Goal: Information Seeking & Learning: Learn about a topic

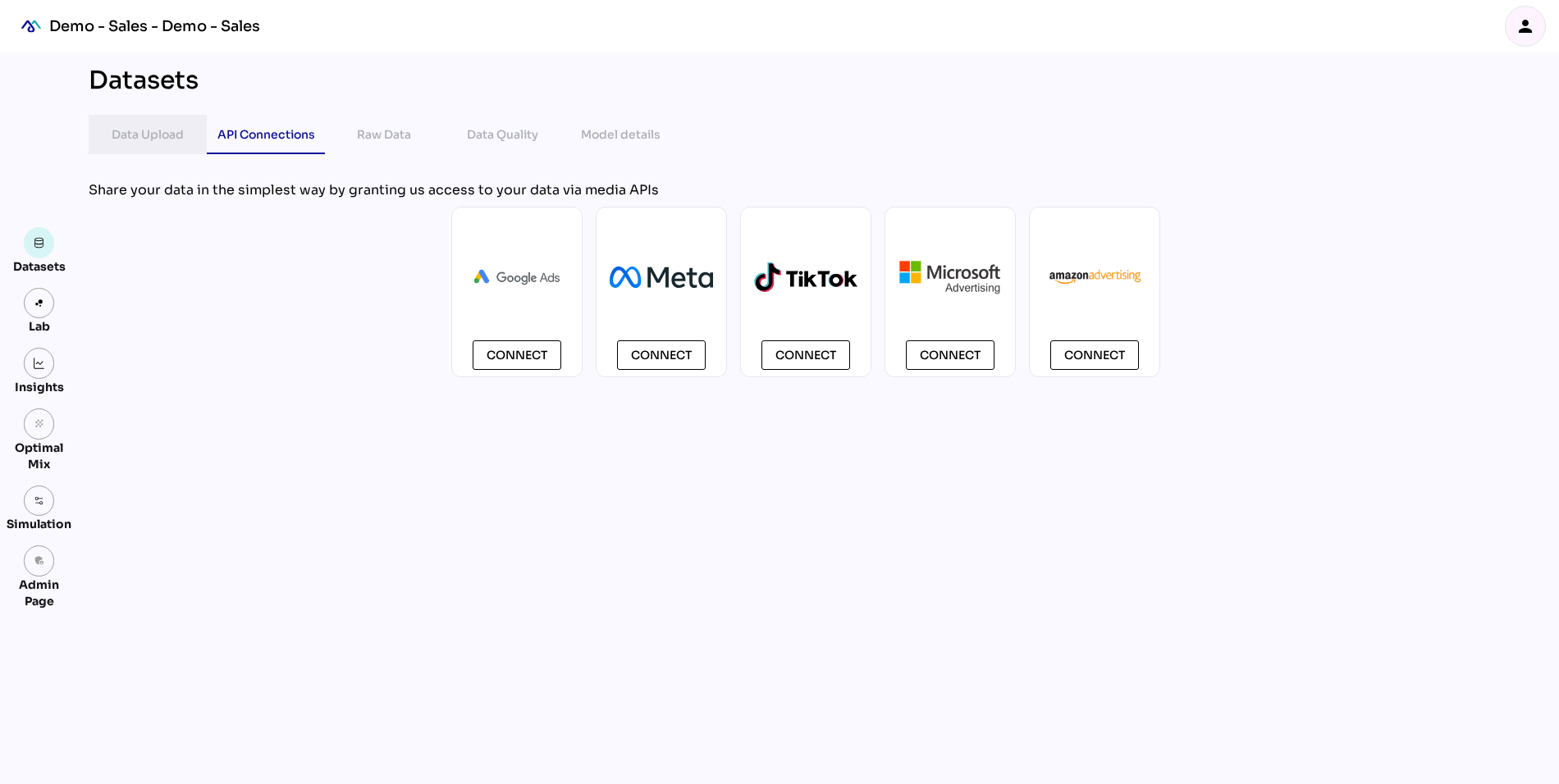
click at [145, 141] on div "Data Upload" at bounding box center [148, 134] width 72 height 20
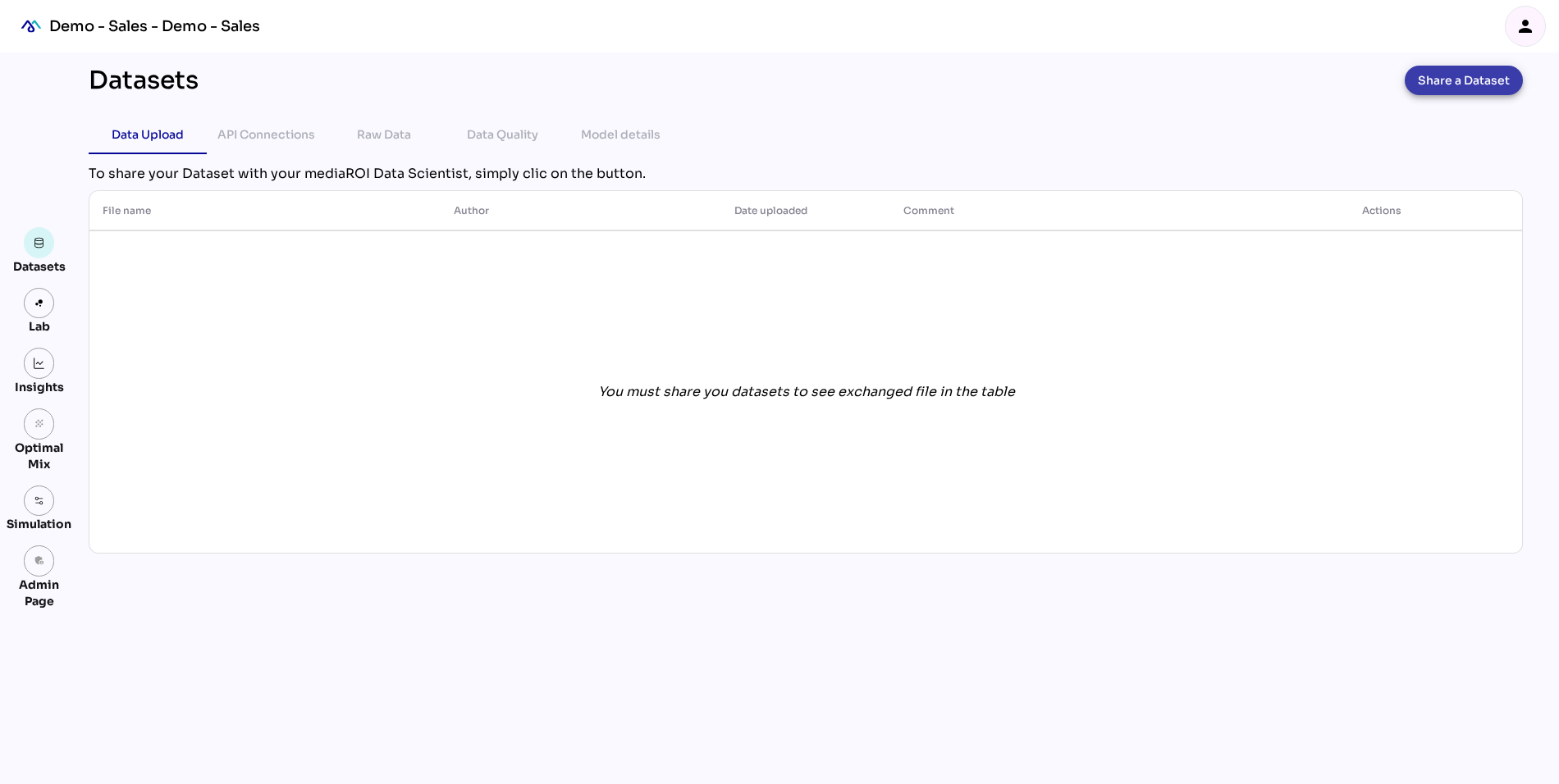
click at [1452, 83] on span "Share a Dataset" at bounding box center [1464, 80] width 92 height 23
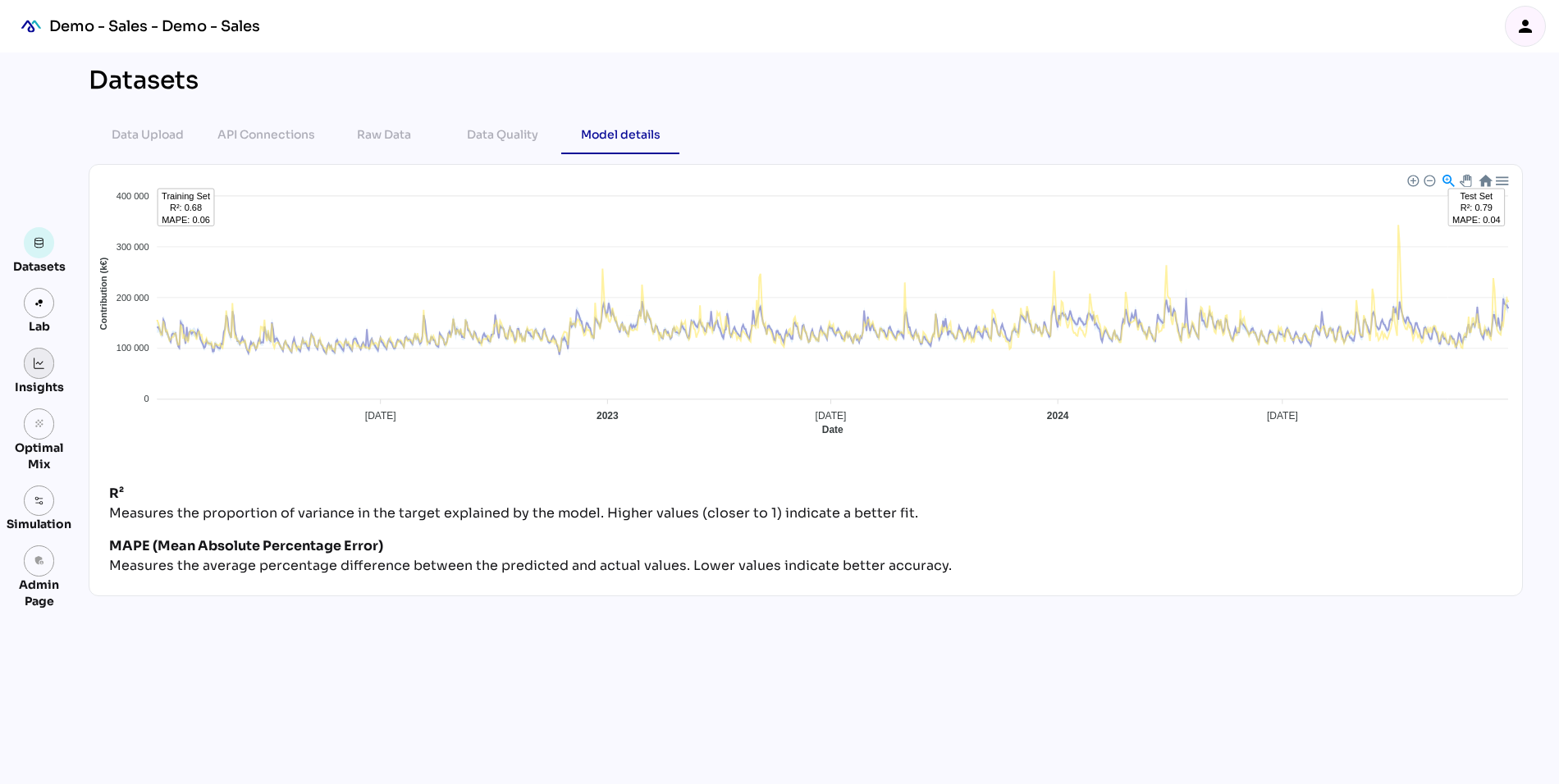
click at [37, 361] on img at bounding box center [39, 363] width 11 height 11
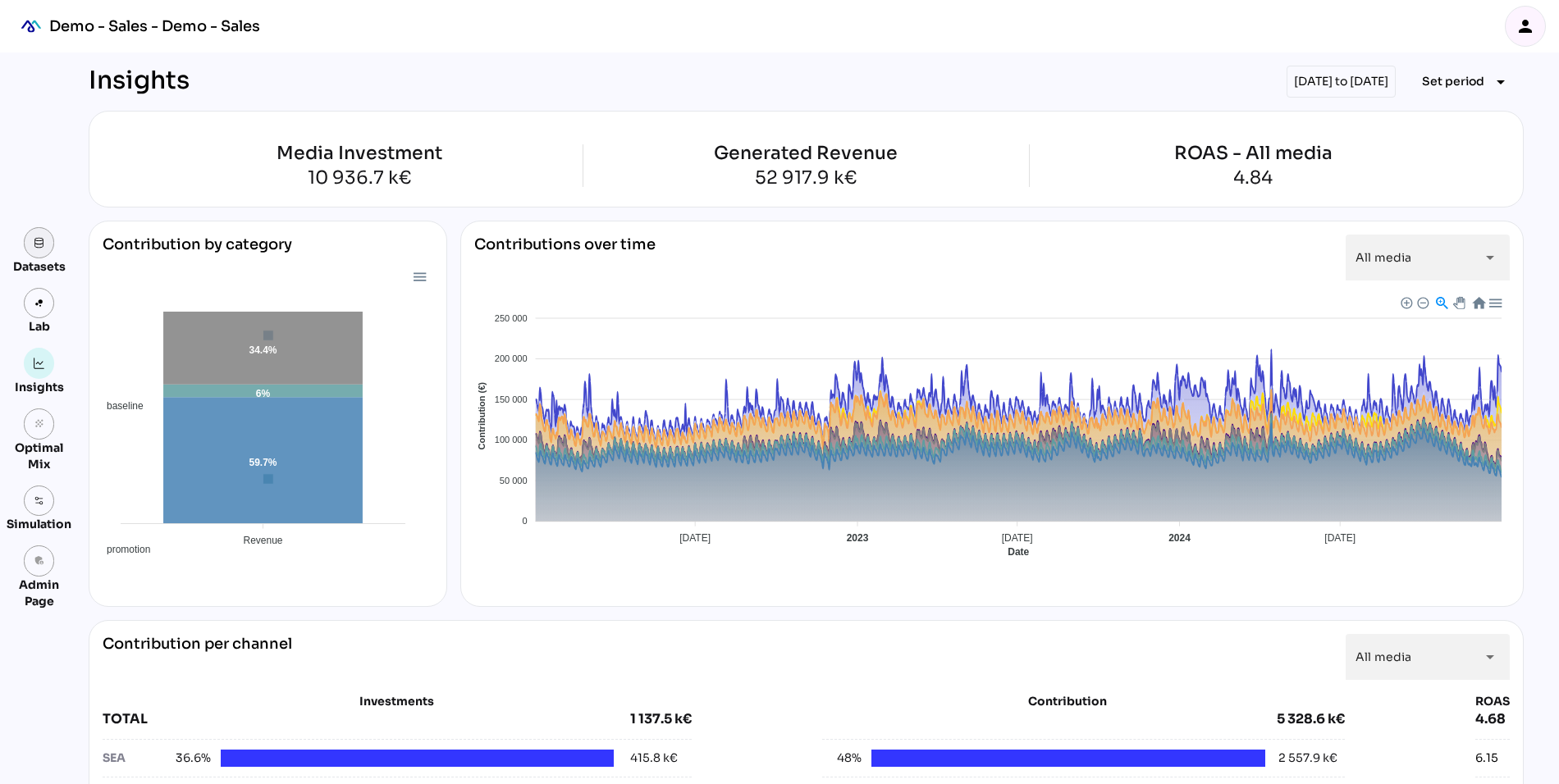
click at [43, 252] on link at bounding box center [40, 242] width 31 height 31
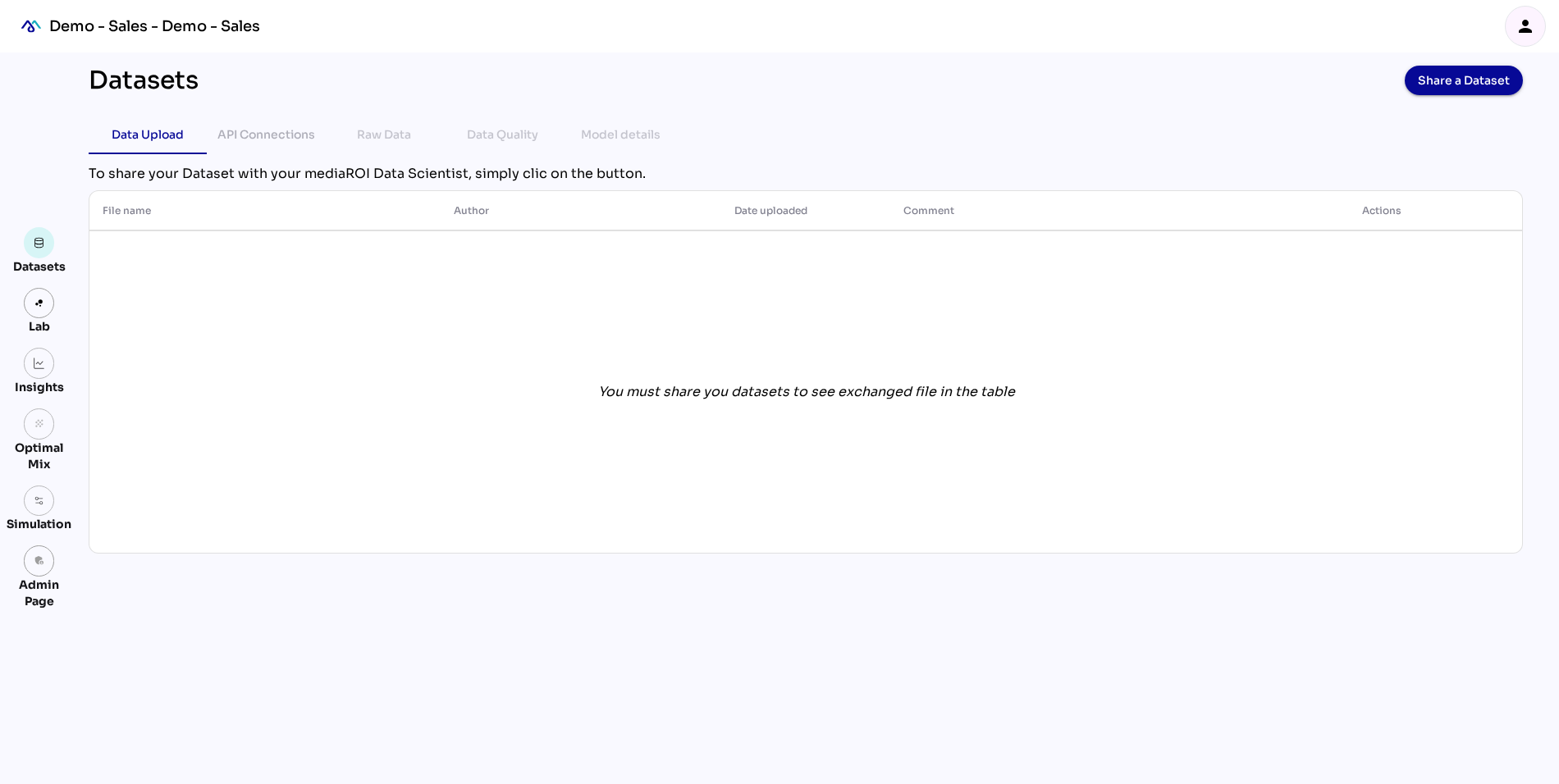
click at [1531, 27] on icon "person" at bounding box center [1525, 26] width 20 height 20
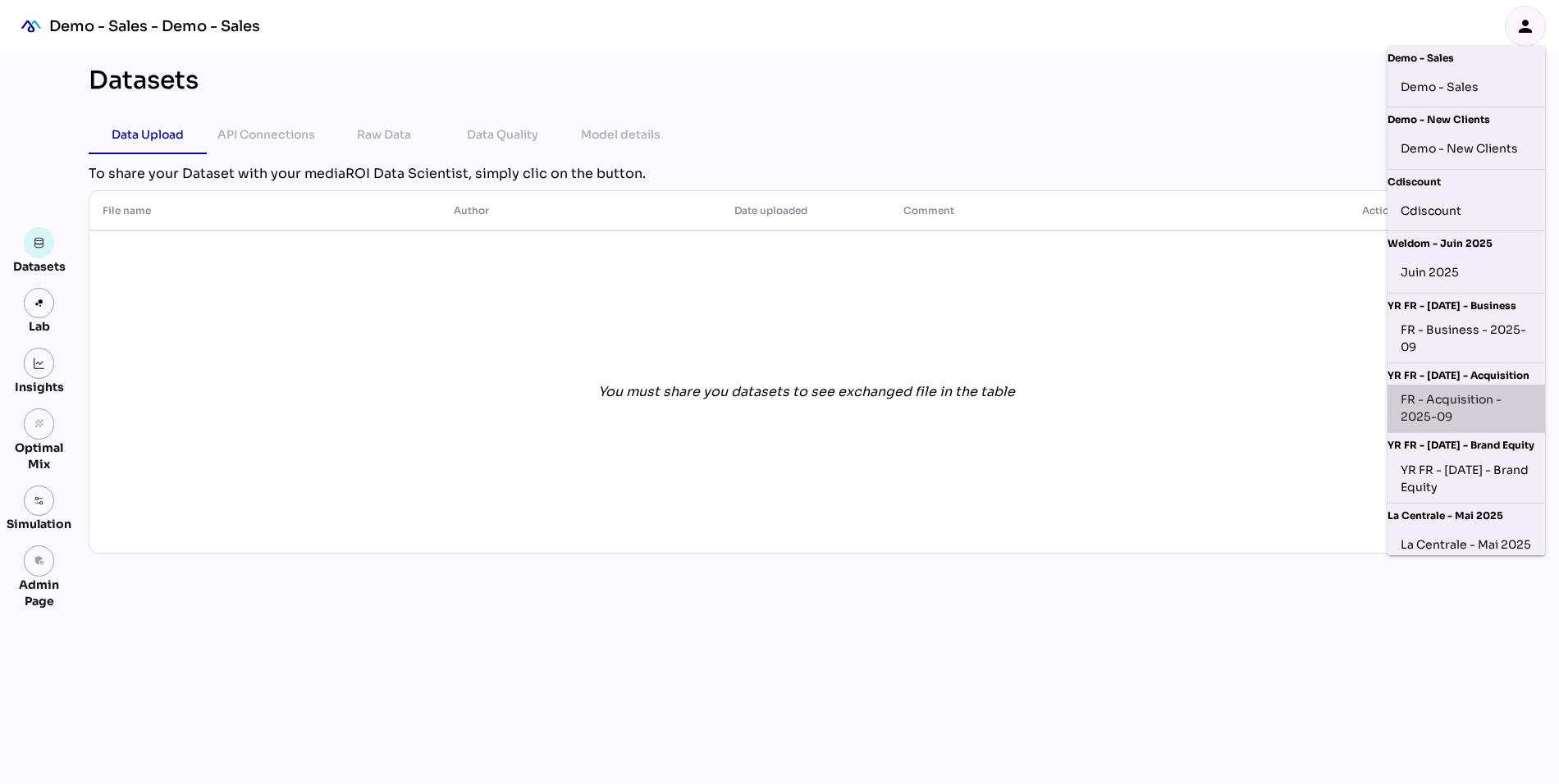
click at [1491, 406] on div "FR - Acquisition - 2025-09" at bounding box center [1466, 408] width 132 height 34
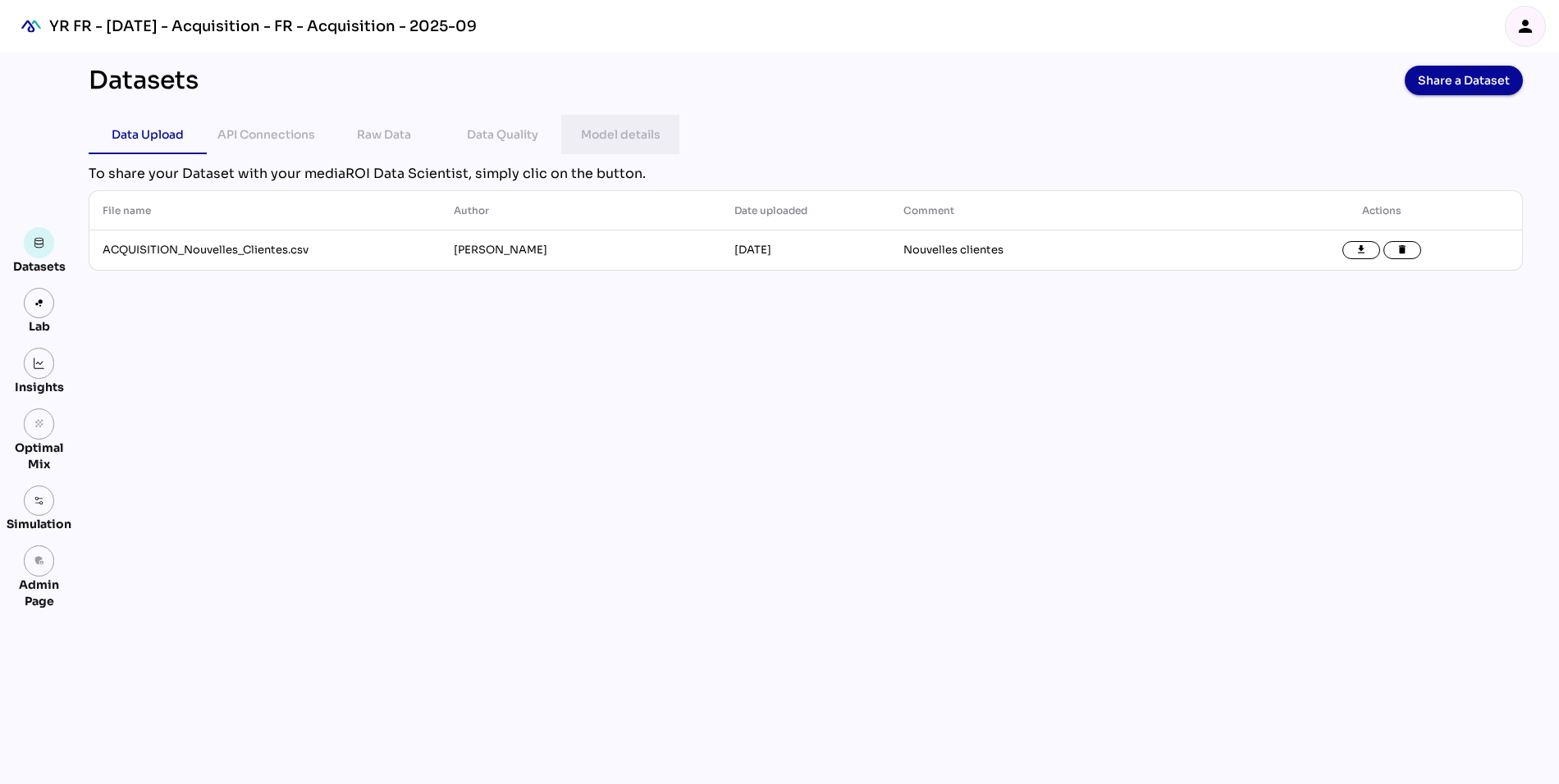
click at [612, 137] on div "Model details" at bounding box center [621, 134] width 80 height 20
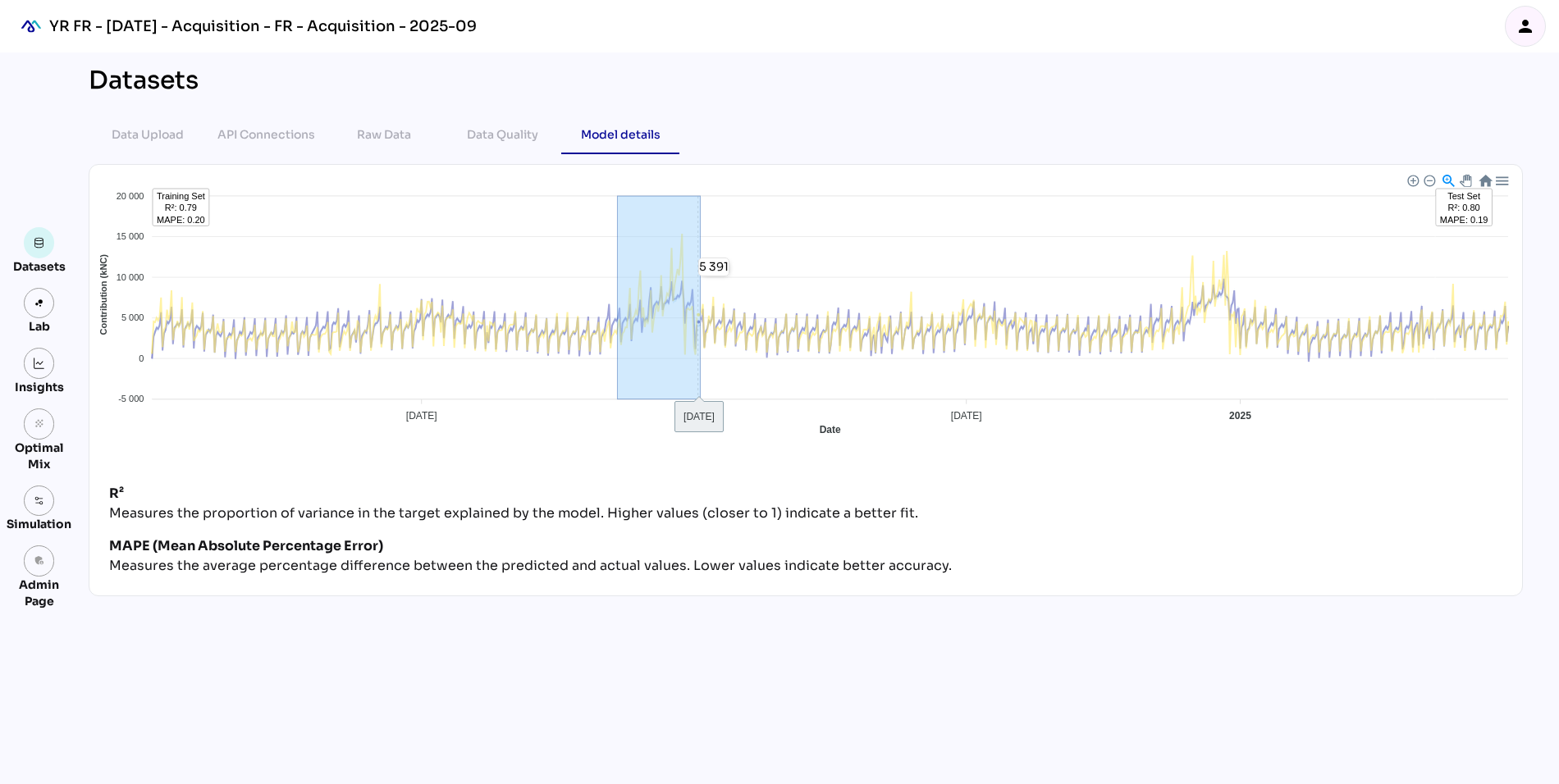
drag, startPoint x: 618, startPoint y: 254, endPoint x: 700, endPoint y: 259, distance: 82.2
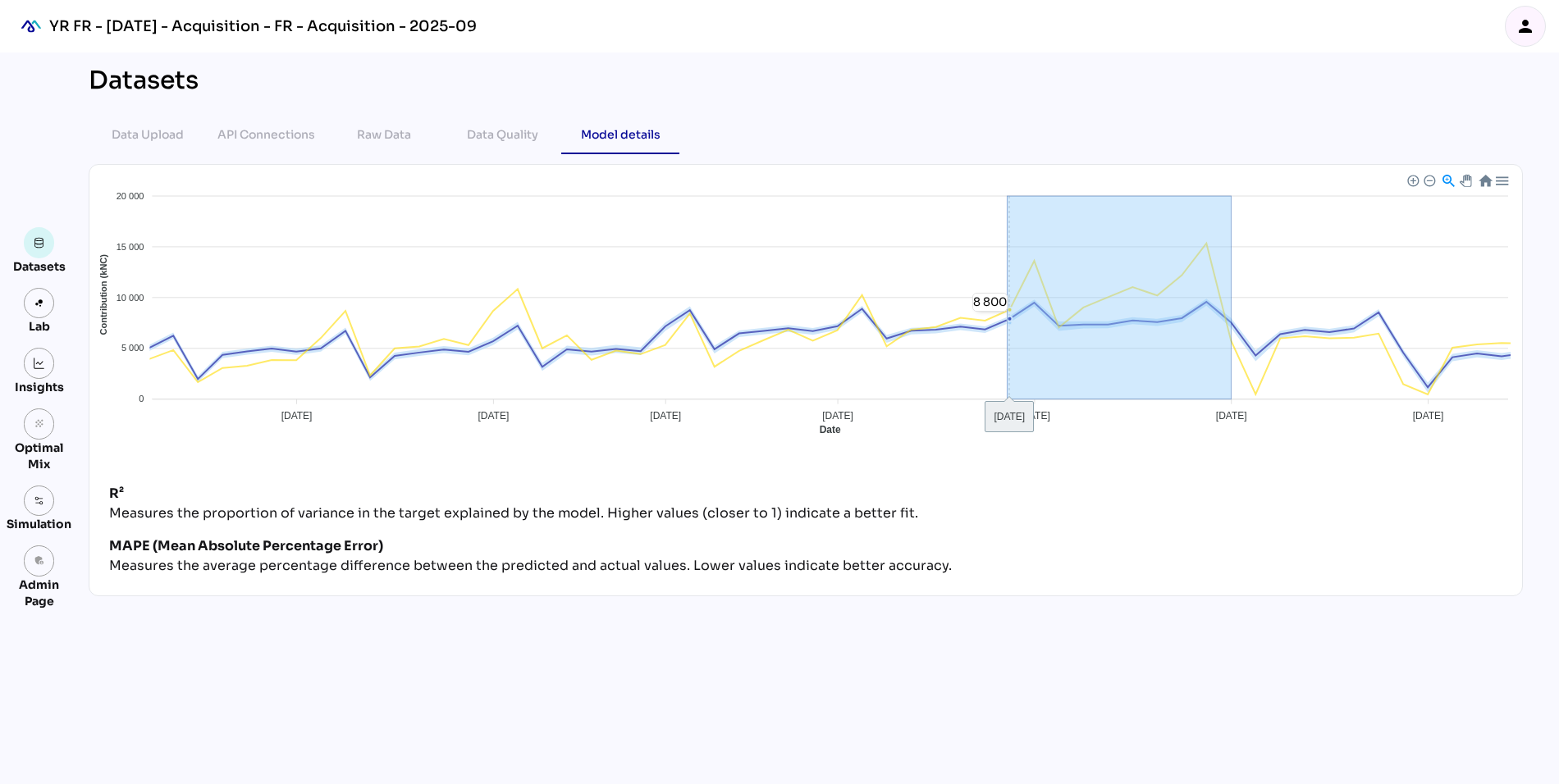
drag, startPoint x: 1232, startPoint y: 314, endPoint x: 1007, endPoint y: 312, distance: 225.0
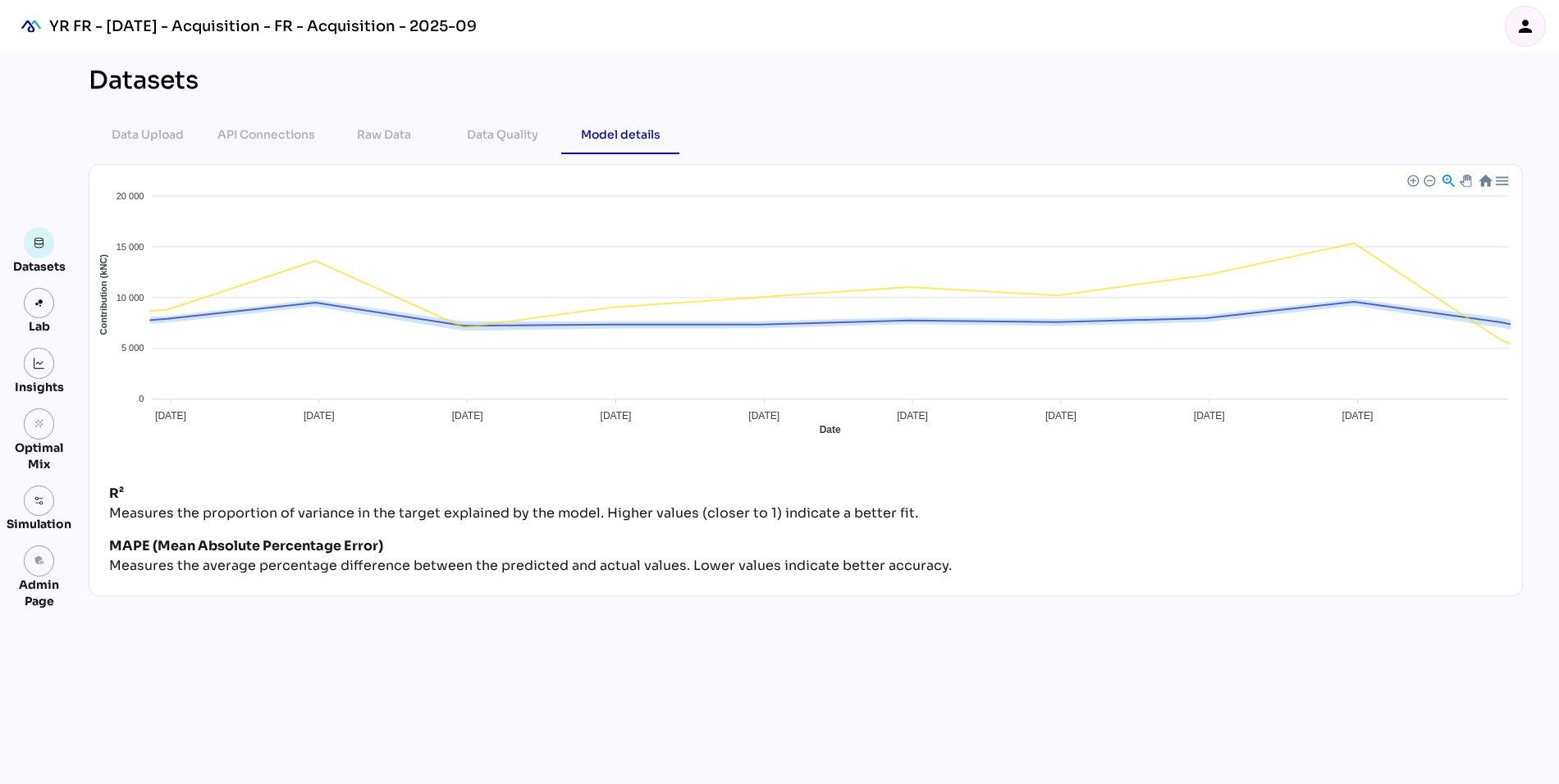
click at [1489, 180] on div at bounding box center [1485, 180] width 14 height 14
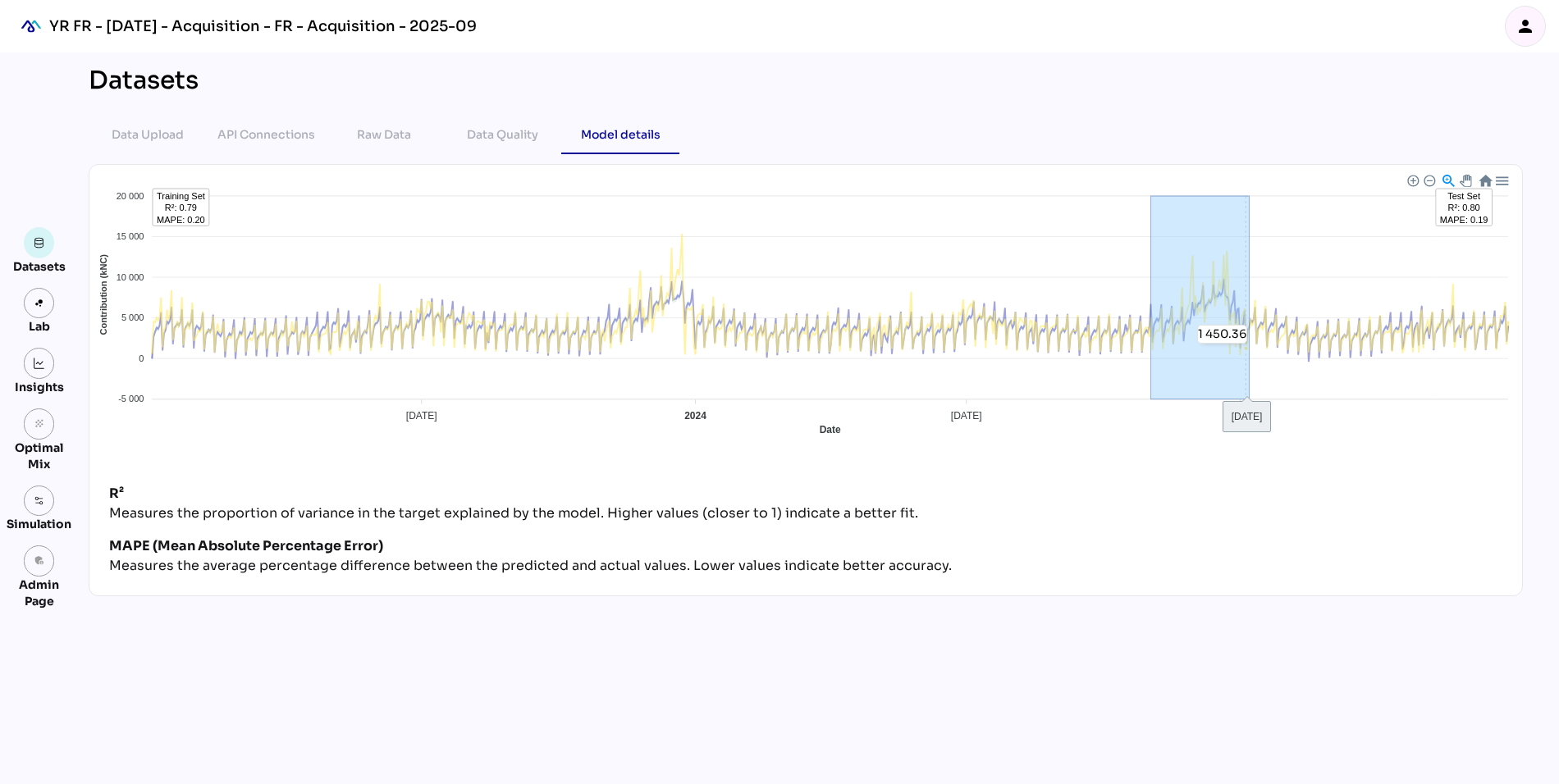
drag, startPoint x: 1151, startPoint y: 344, endPoint x: 1258, endPoint y: 346, distance: 107.0
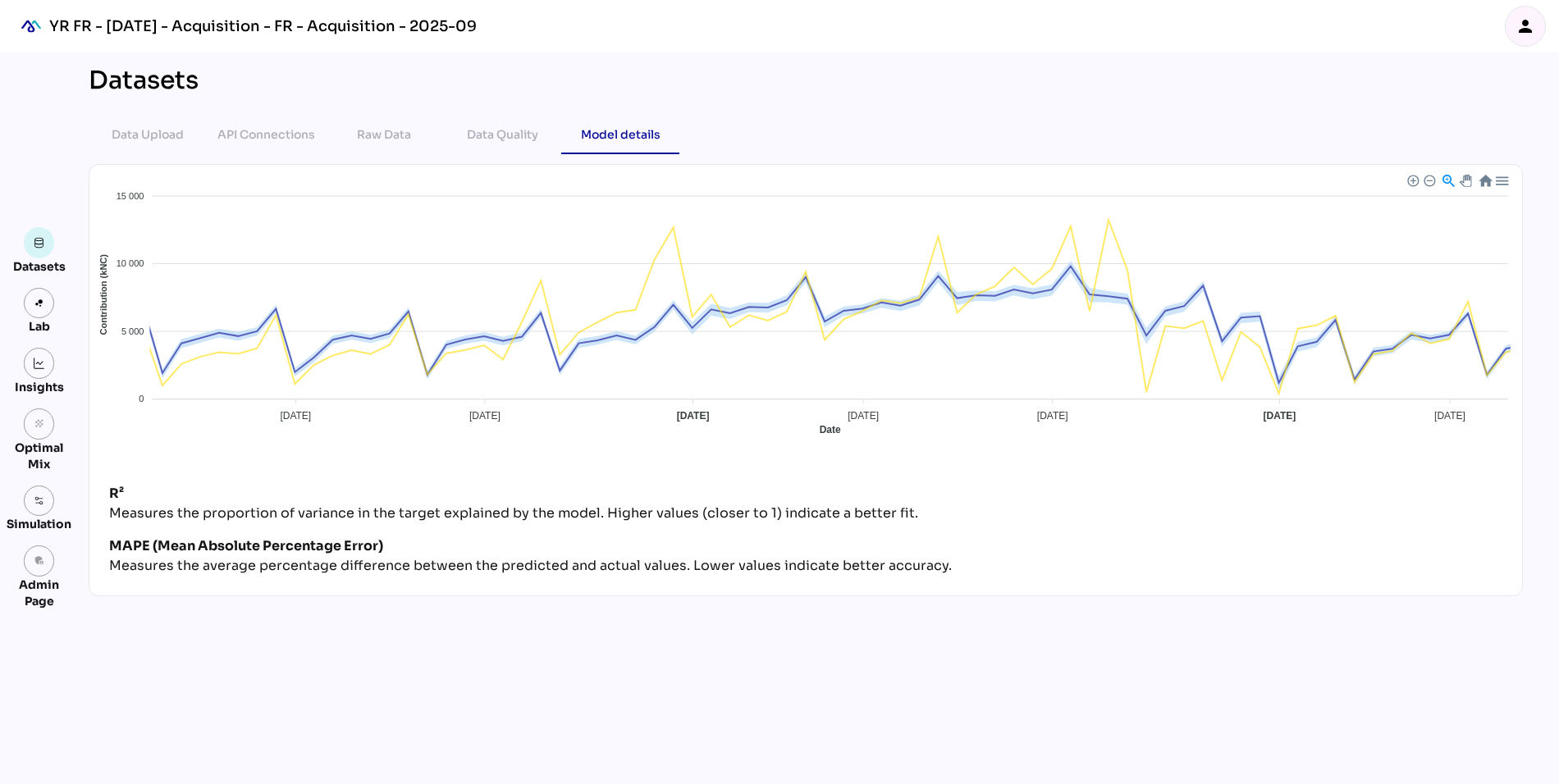
click at [1486, 182] on div at bounding box center [1485, 180] width 14 height 14
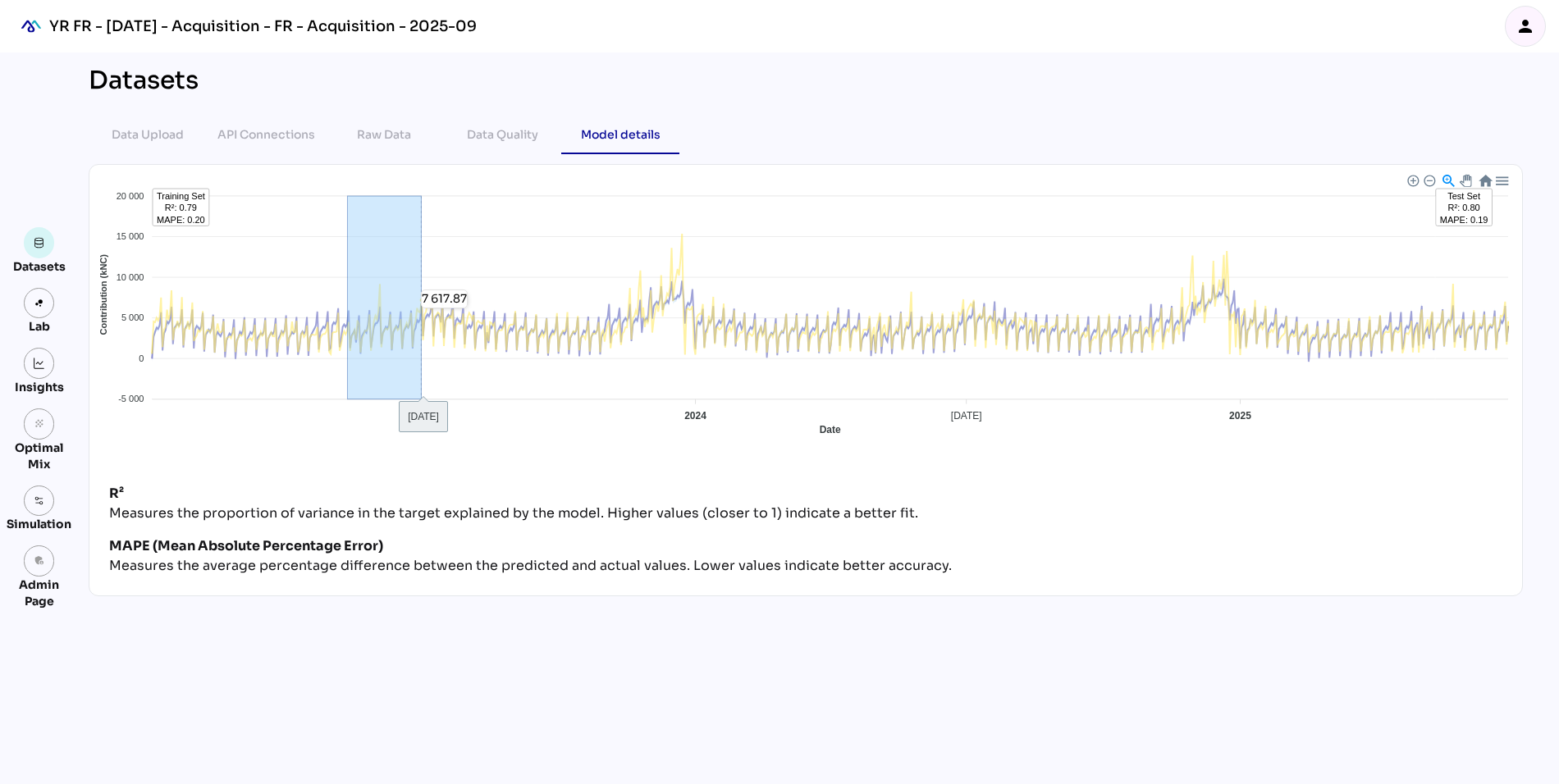
drag, startPoint x: 348, startPoint y: 309, endPoint x: 421, endPoint y: 309, distance: 73.0
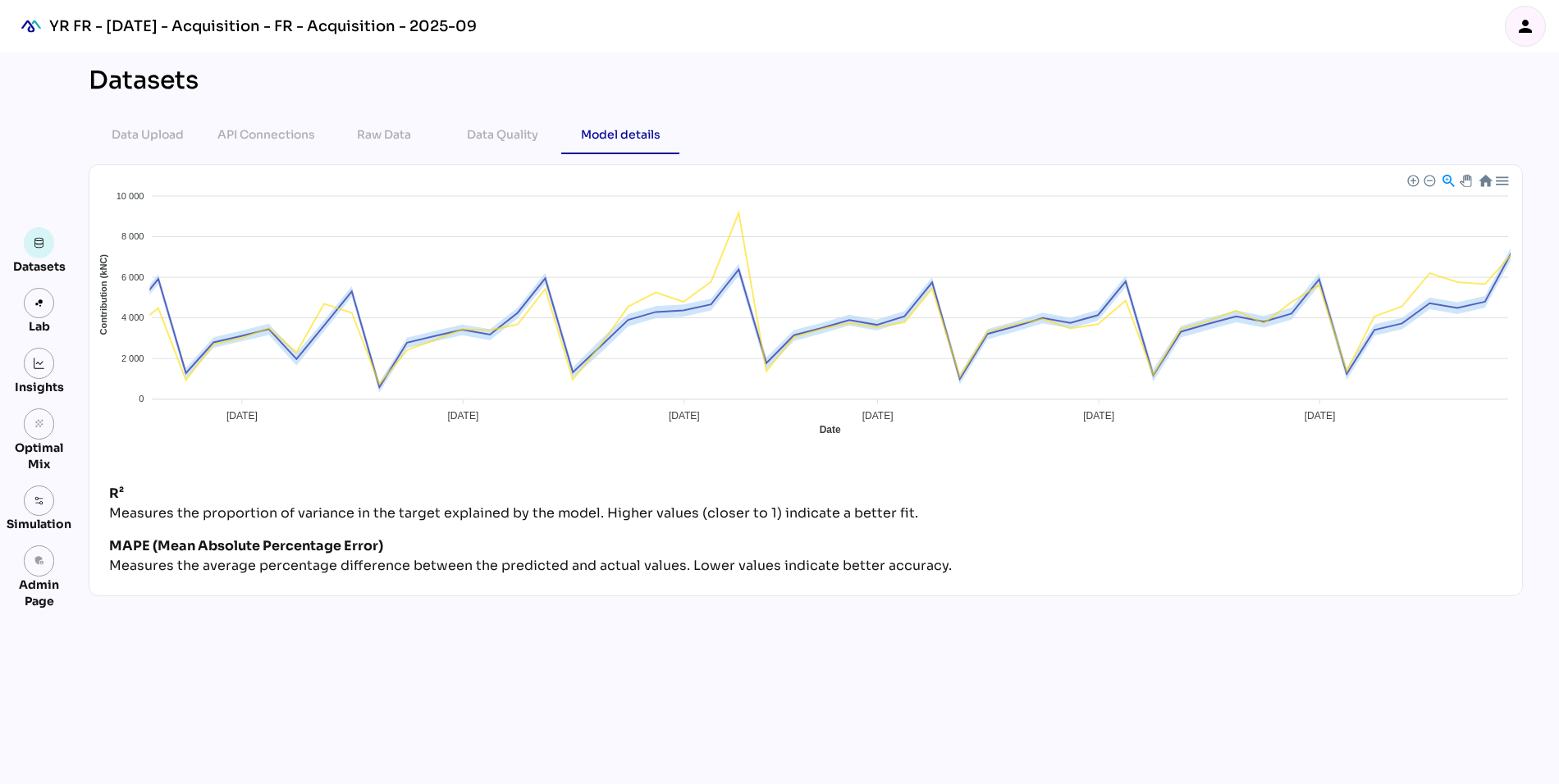
click at [1487, 176] on div at bounding box center [1485, 180] width 14 height 14
